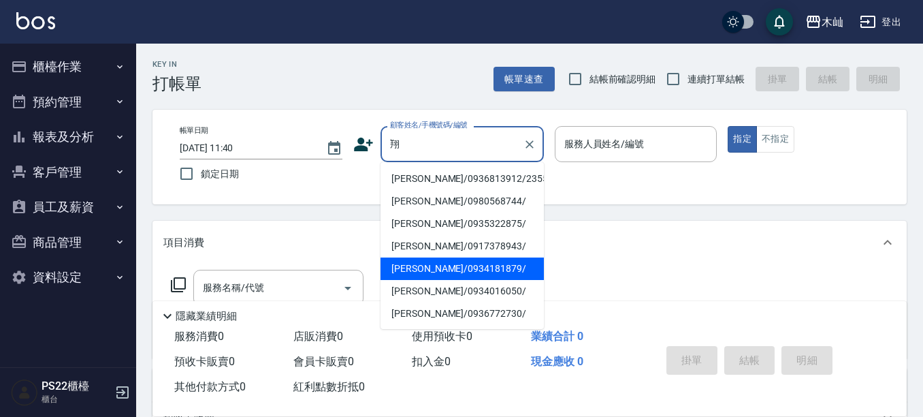
click at [387, 267] on li "[PERSON_NAME]/0934181879/" at bounding box center [462, 268] width 163 height 22
type input "[PERSON_NAME]/0934181879/"
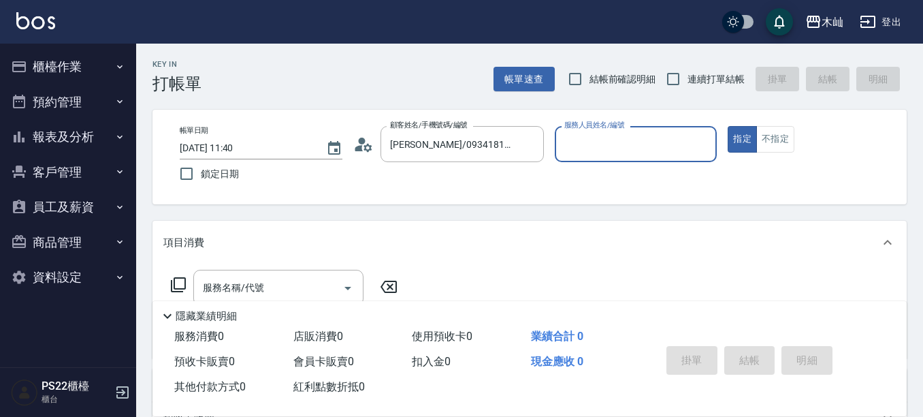
type input "小愛-10"
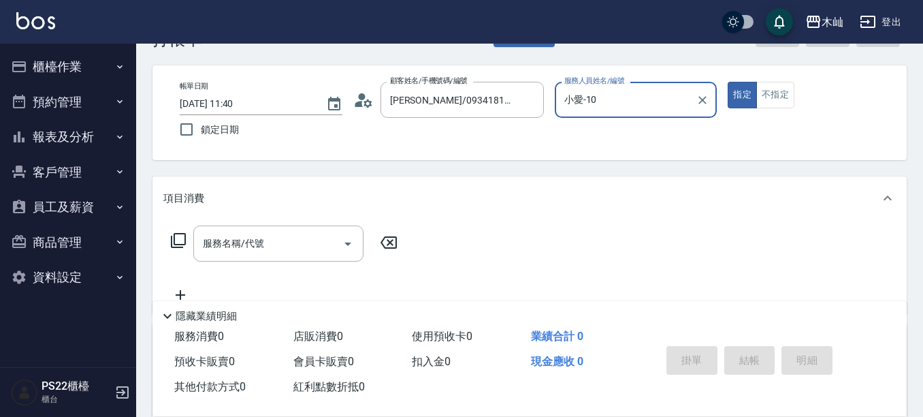
scroll to position [68, 0]
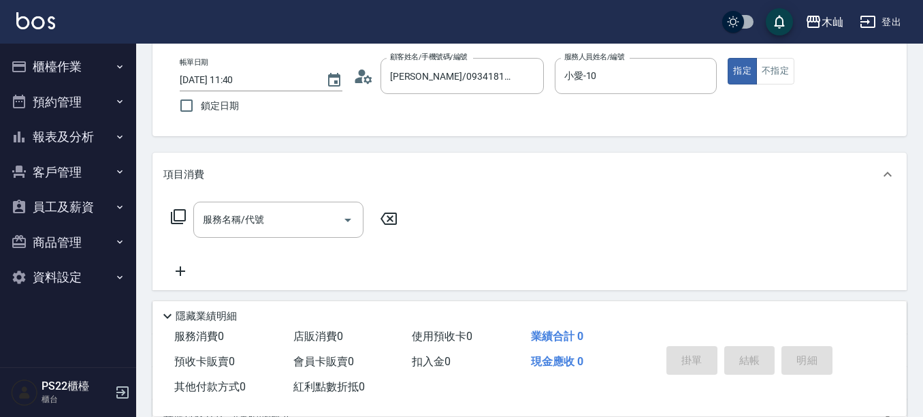
drag, startPoint x: 263, startPoint y: 244, endPoint x: 97, endPoint y: 291, distance: 172.0
click at [198, 249] on div "服務名稱/代號 服務名稱/代號" at bounding box center [284, 241] width 242 height 78
click at [276, 214] on input "服務名稱/代號" at bounding box center [269, 220] width 138 height 24
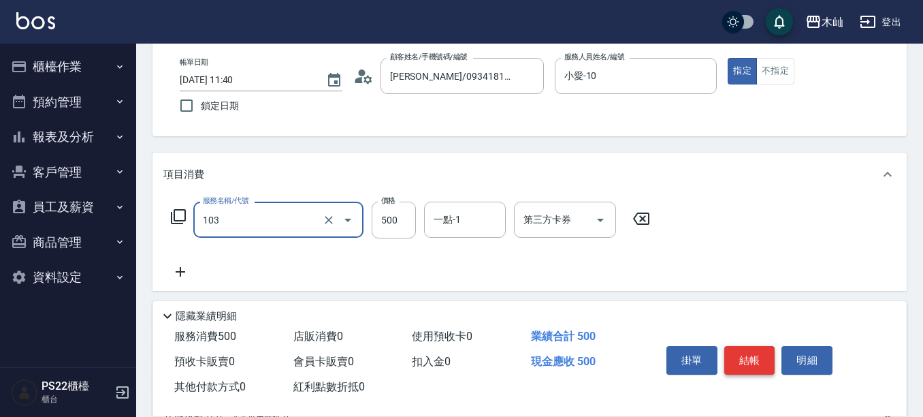
type input "B級洗剪(103)"
click at [744, 348] on button "結帳" at bounding box center [750, 360] width 51 height 29
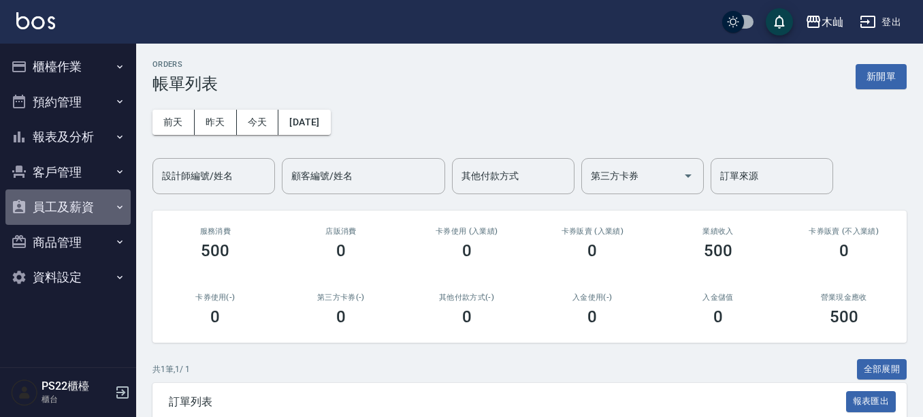
drag, startPoint x: 112, startPoint y: 218, endPoint x: 89, endPoint y: 232, distance: 27.8
click at [100, 225] on ul "櫃檯作業 打帳單 帳單列表 掛單列表 營業儀表板 現金收支登錄 每日結帳 排班表 現場電腦打卡 預約管理 預約管理 單日預約紀錄 單週預約紀錄 報表及分析 報…" at bounding box center [67, 172] width 125 height 257
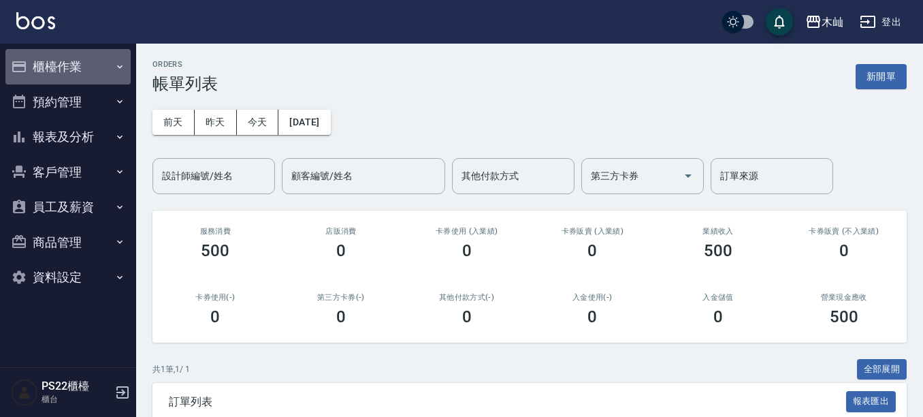
click at [63, 72] on button "櫃檯作業" at bounding box center [67, 66] width 125 height 35
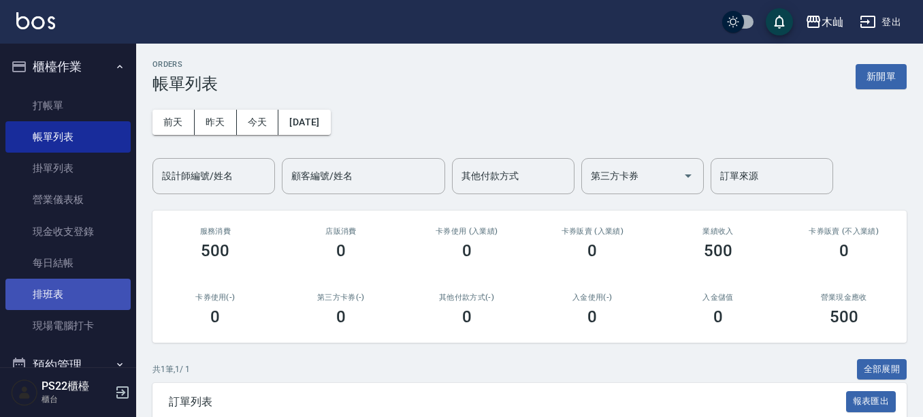
click at [48, 289] on link "排班表" at bounding box center [67, 294] width 125 height 31
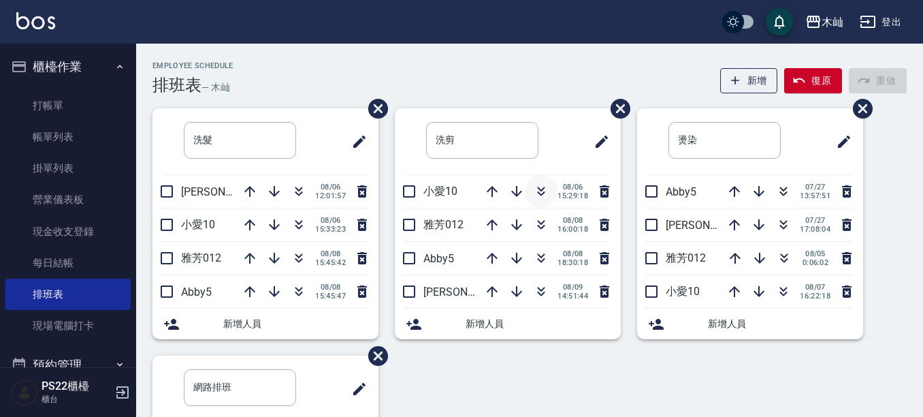
click at [526, 189] on button "button" at bounding box center [541, 191] width 33 height 33
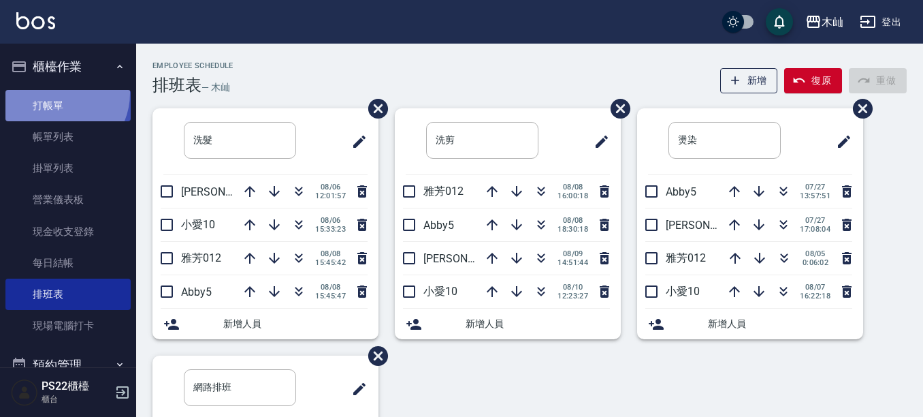
click at [57, 93] on link "打帳單" at bounding box center [67, 105] width 125 height 31
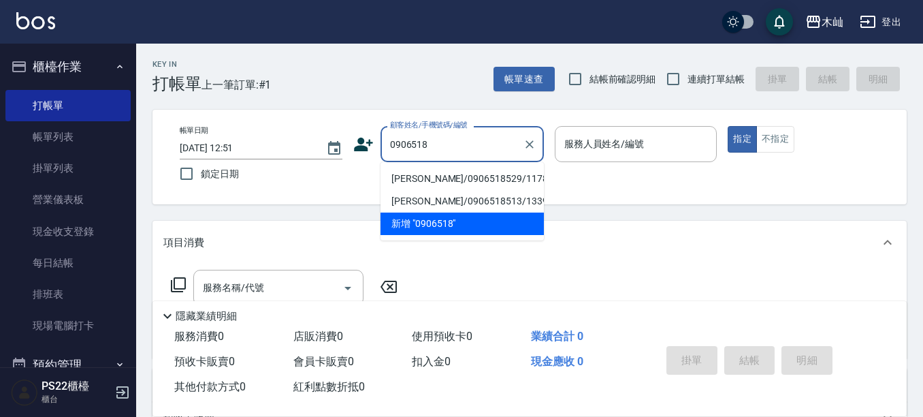
click at [472, 178] on li "[PERSON_NAME]/0906518529/11786" at bounding box center [462, 179] width 163 height 22
type input "[PERSON_NAME]/0906518529/11786"
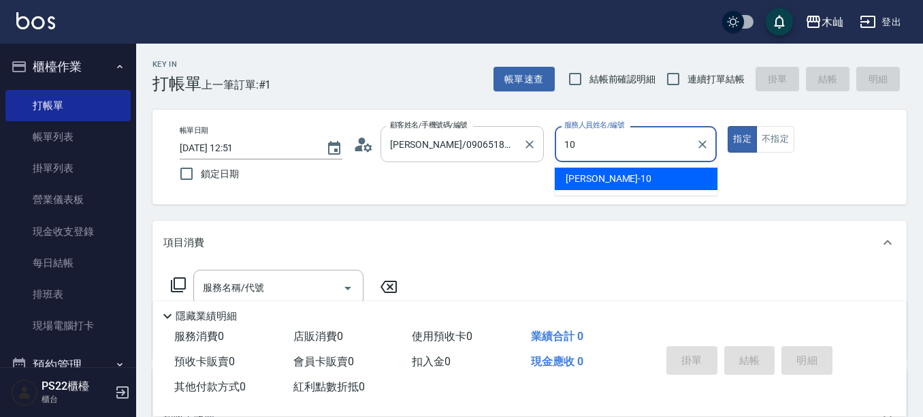
type input "小愛-10"
type button "true"
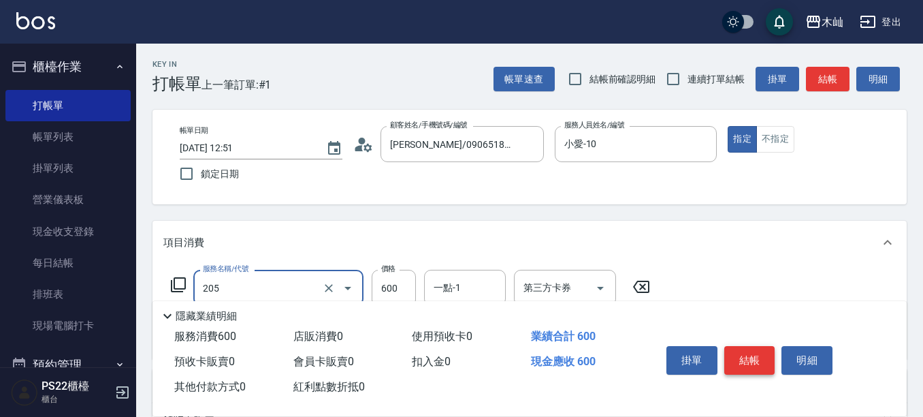
type input "A級洗剪(205)"
click at [757, 362] on button "結帳" at bounding box center [750, 360] width 51 height 29
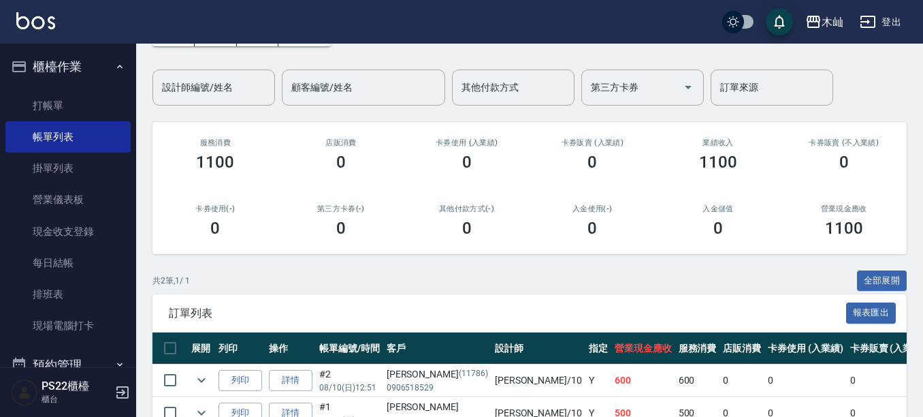
scroll to position [166, 0]
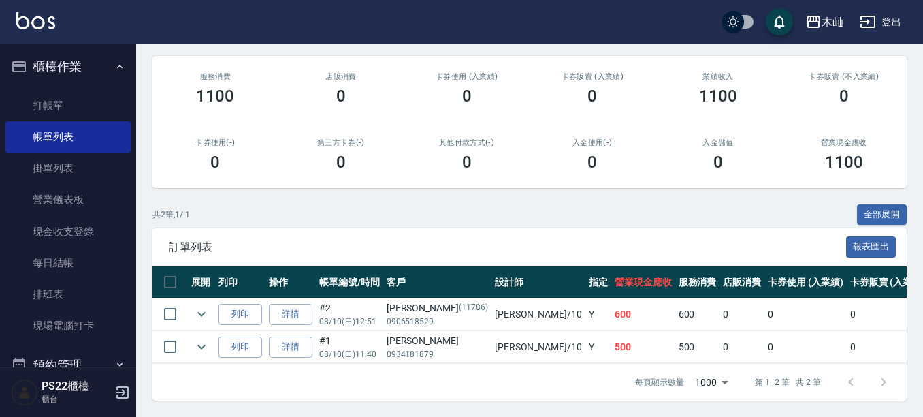
drag, startPoint x: 39, startPoint y: 66, endPoint x: 66, endPoint y: 18, distance: 55.2
click at [66, 18] on div "木屾 登出" at bounding box center [461, 22] width 923 height 44
click at [67, 118] on link "打帳單" at bounding box center [67, 105] width 125 height 31
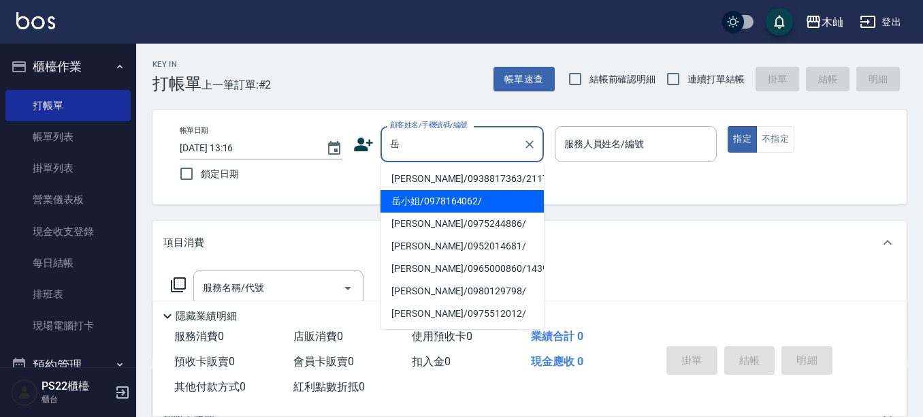
click at [496, 201] on li "岳小姐/0978164062/" at bounding box center [462, 201] width 163 height 22
type input "岳小姐/0978164062/"
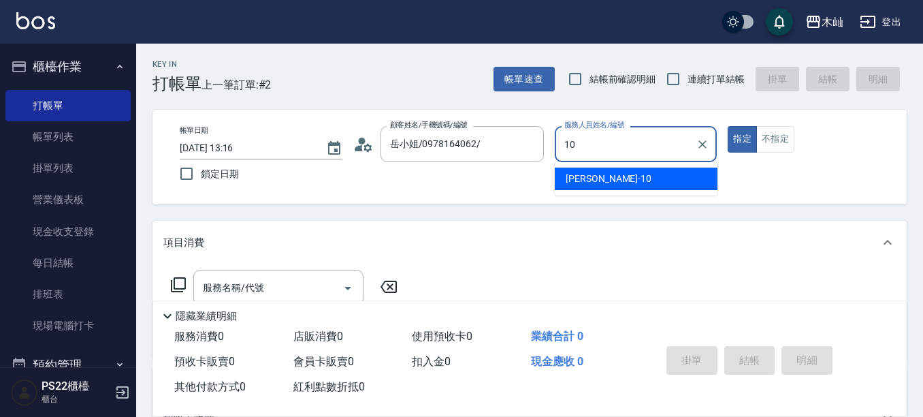
type input "小愛-10"
type button "true"
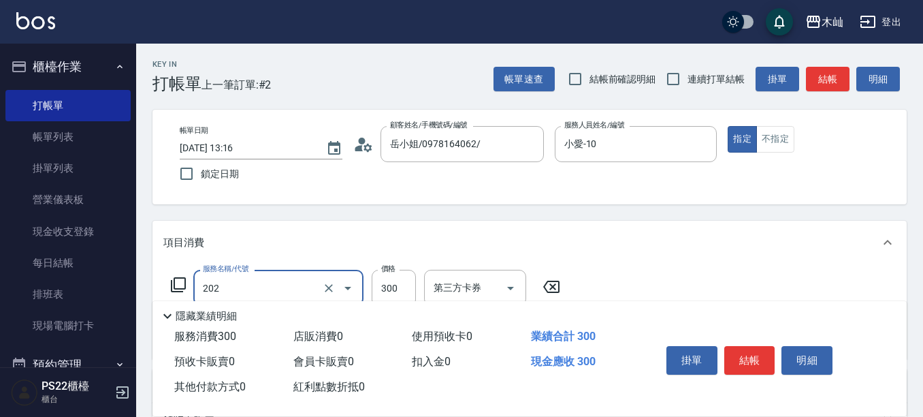
type input "單剪(202)"
type input "50"
type input "單剪(202)"
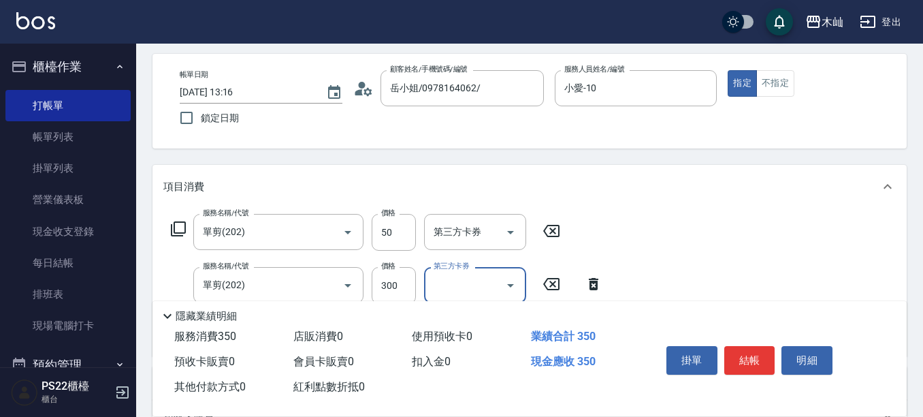
scroll to position [136, 0]
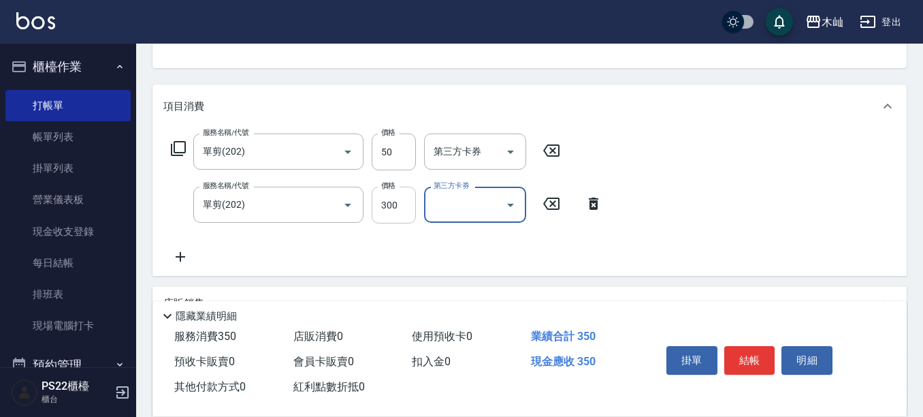
click at [379, 206] on input "300" at bounding box center [394, 205] width 44 height 37
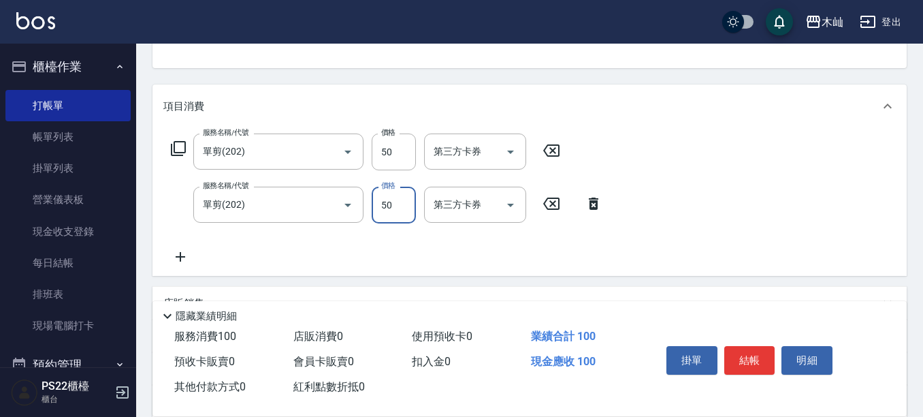
type input "50"
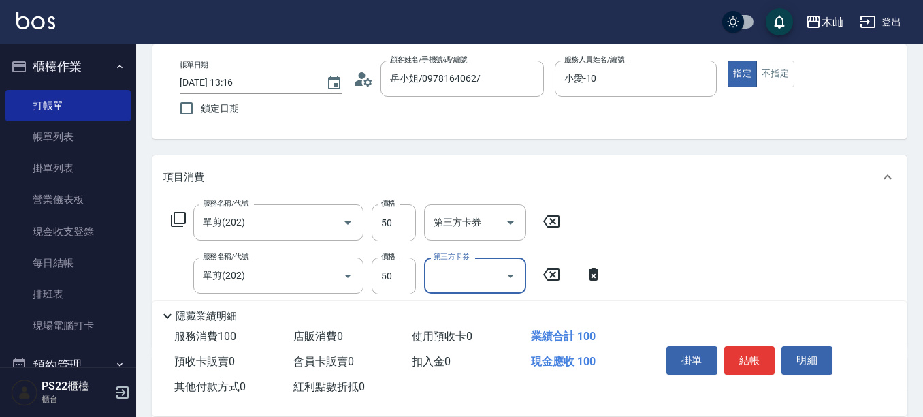
scroll to position [204, 0]
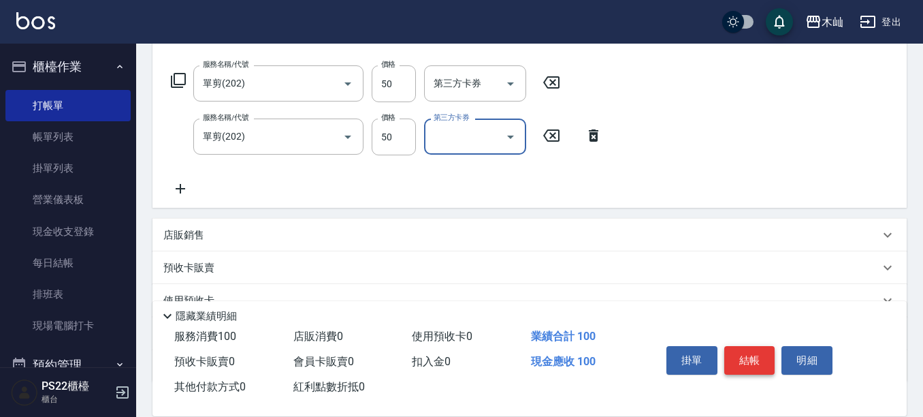
click at [763, 366] on button "結帳" at bounding box center [750, 360] width 51 height 29
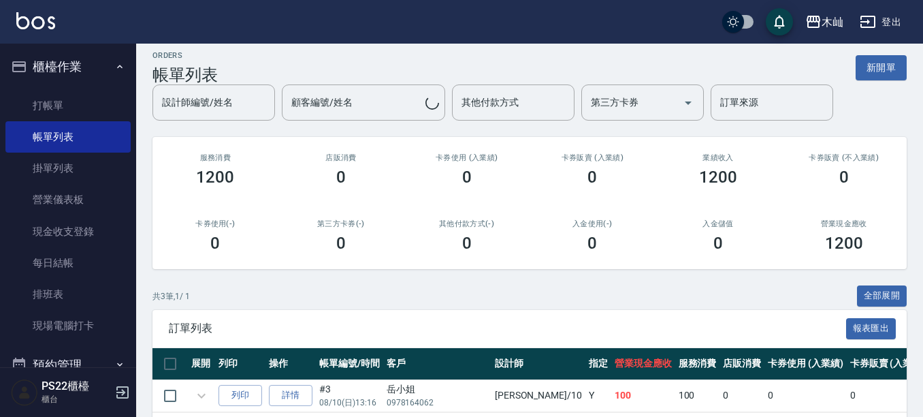
scroll to position [135, 0]
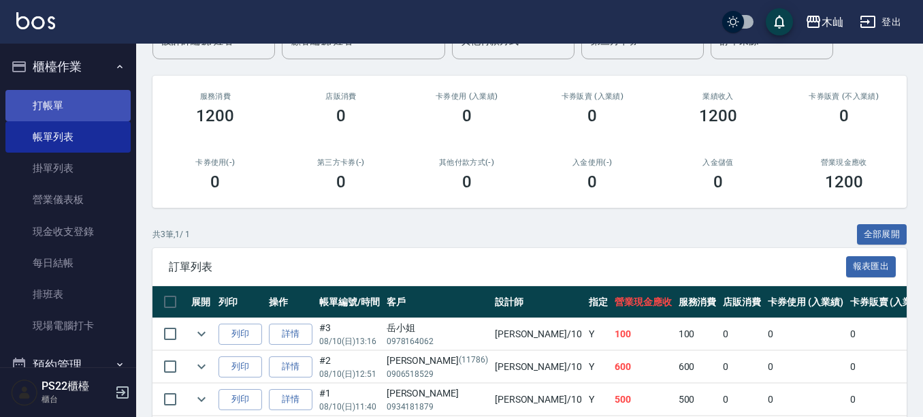
click at [32, 101] on link "打帳單" at bounding box center [67, 105] width 125 height 31
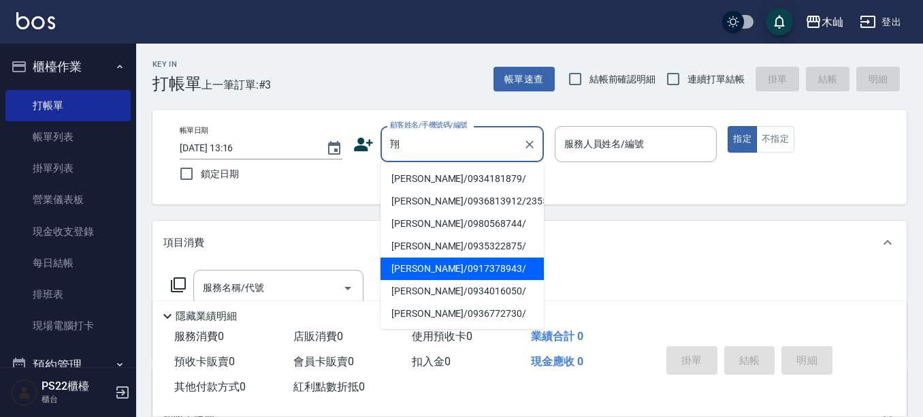
click at [447, 273] on li "[PERSON_NAME]/0917378943/" at bounding box center [462, 268] width 163 height 22
type input "[PERSON_NAME]/0917378943/"
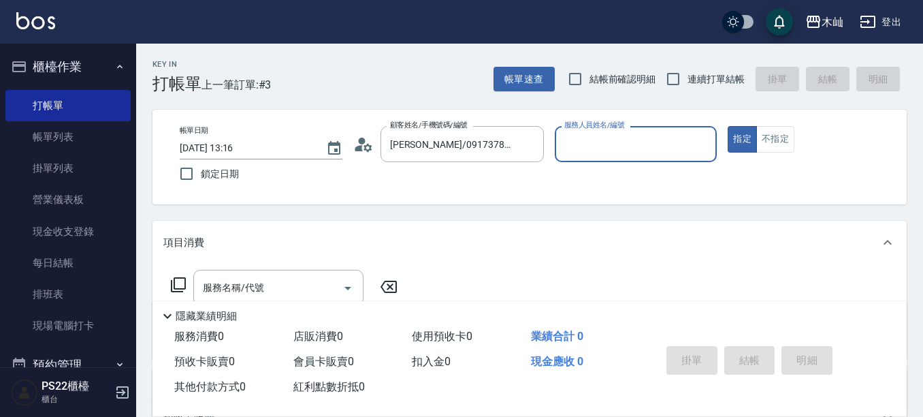
type input "小愛-10"
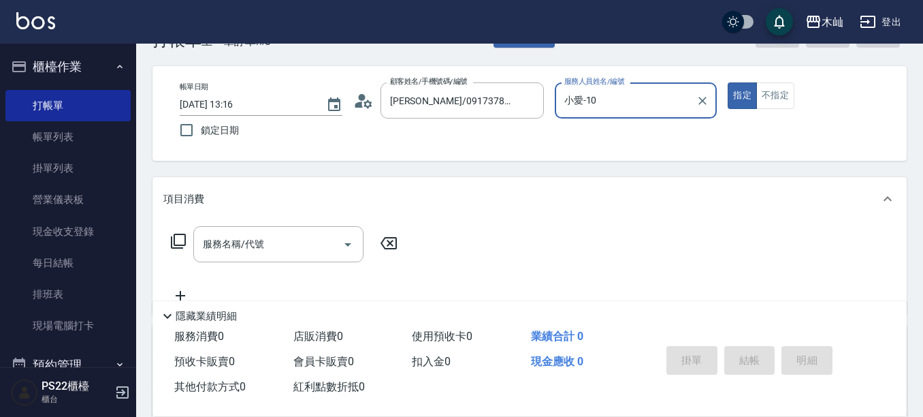
scroll to position [68, 0]
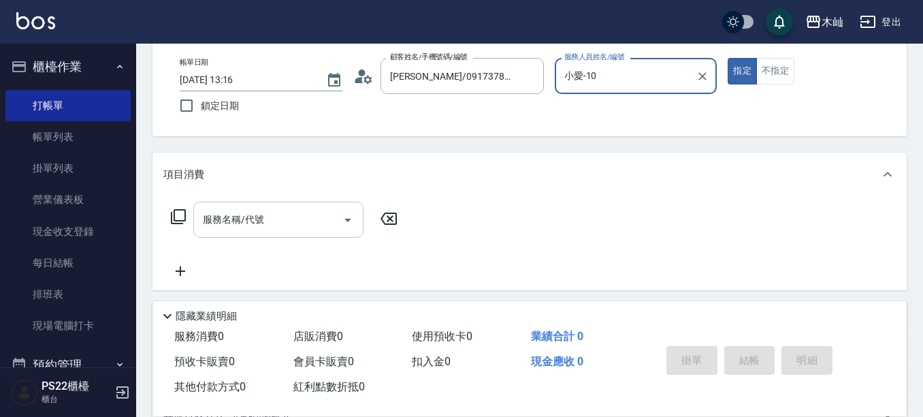
click at [283, 227] on input "服務名稱/代號" at bounding box center [269, 220] width 138 height 24
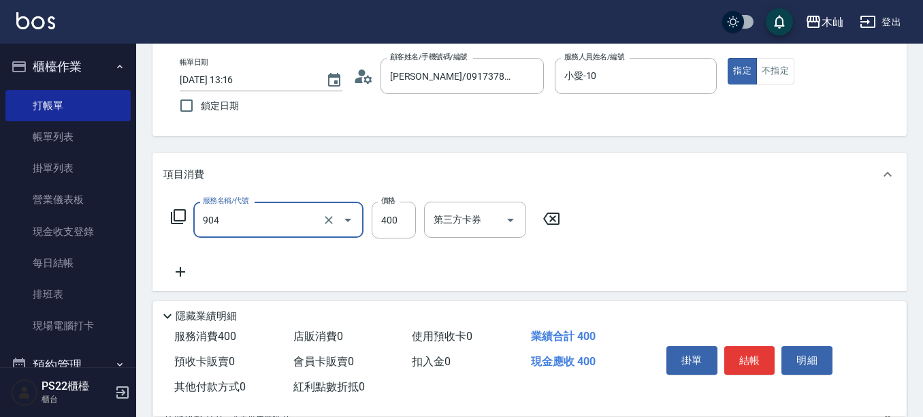
type input "精油洗+瞬護(904)"
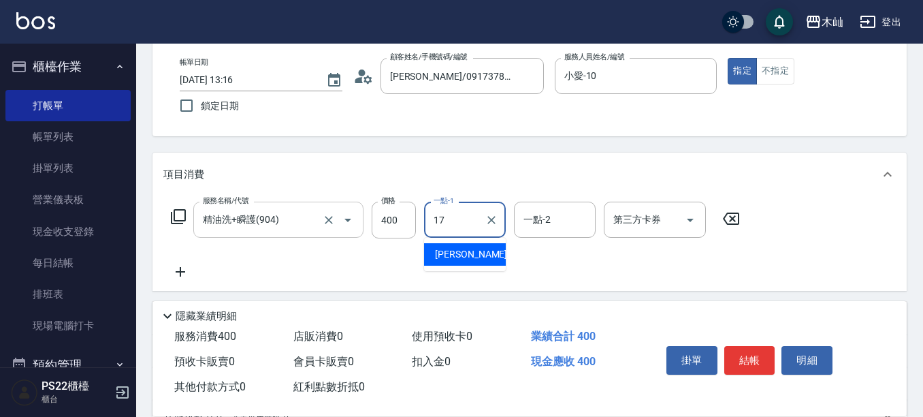
type input "[PERSON_NAME]-17"
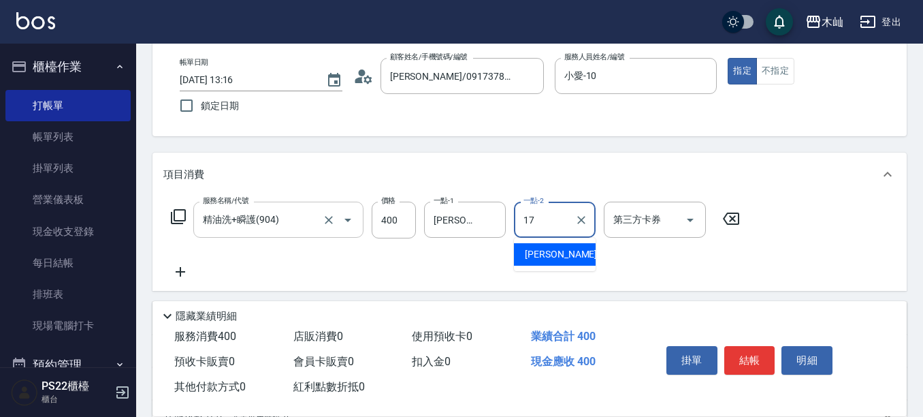
type input "[PERSON_NAME]-17"
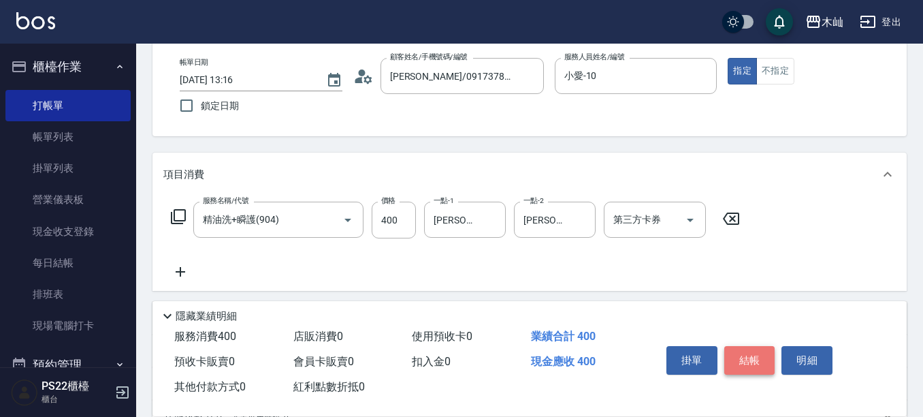
click at [769, 346] on button "結帳" at bounding box center [750, 360] width 51 height 29
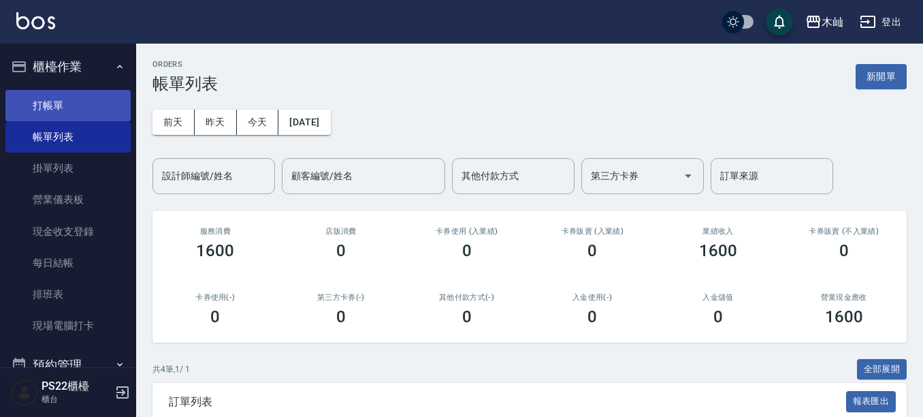
click at [45, 116] on link "打帳單" at bounding box center [67, 105] width 125 height 31
